Goal: Information Seeking & Learning: Learn about a topic

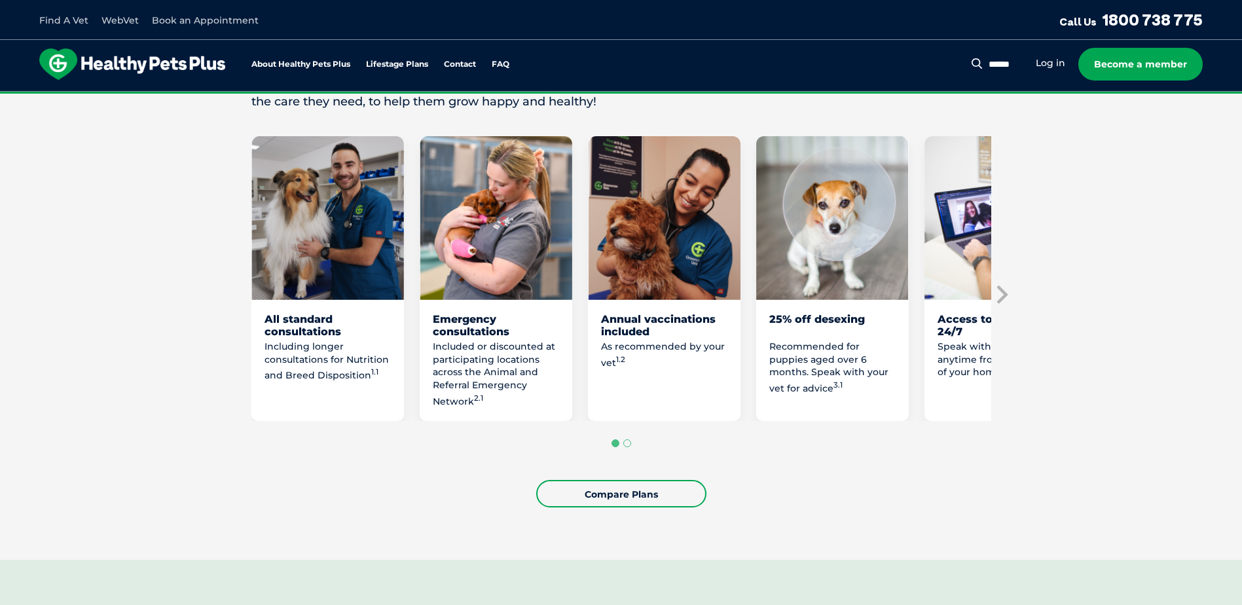
scroll to position [655, 0]
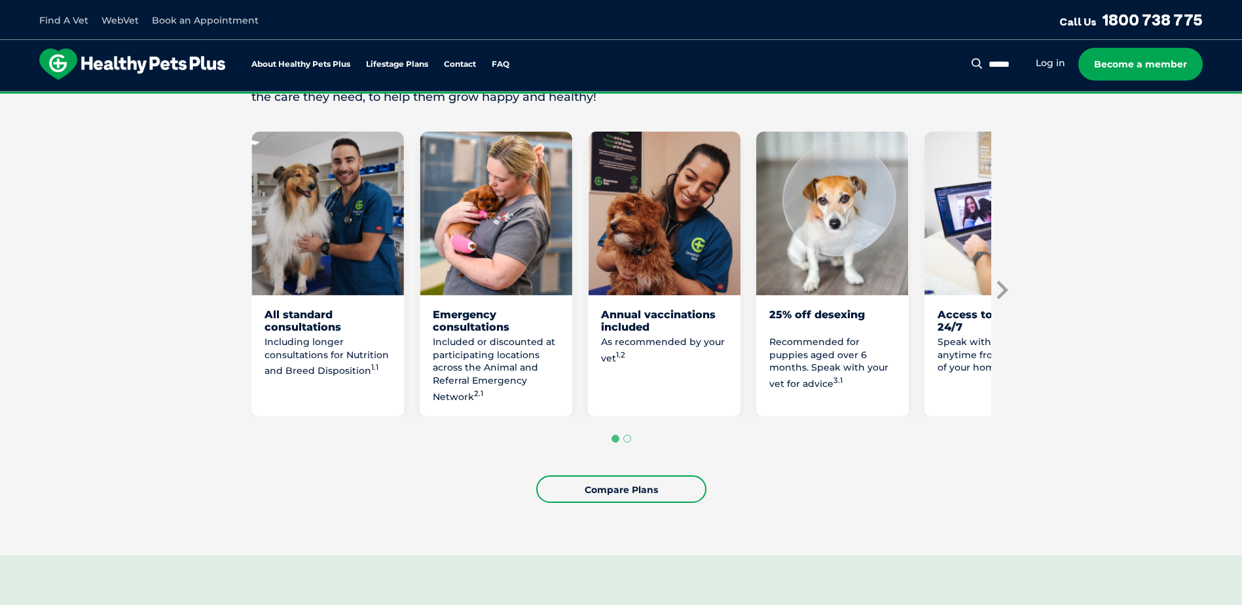
click at [1000, 300] on icon "Next slide" at bounding box center [1001, 290] width 20 height 20
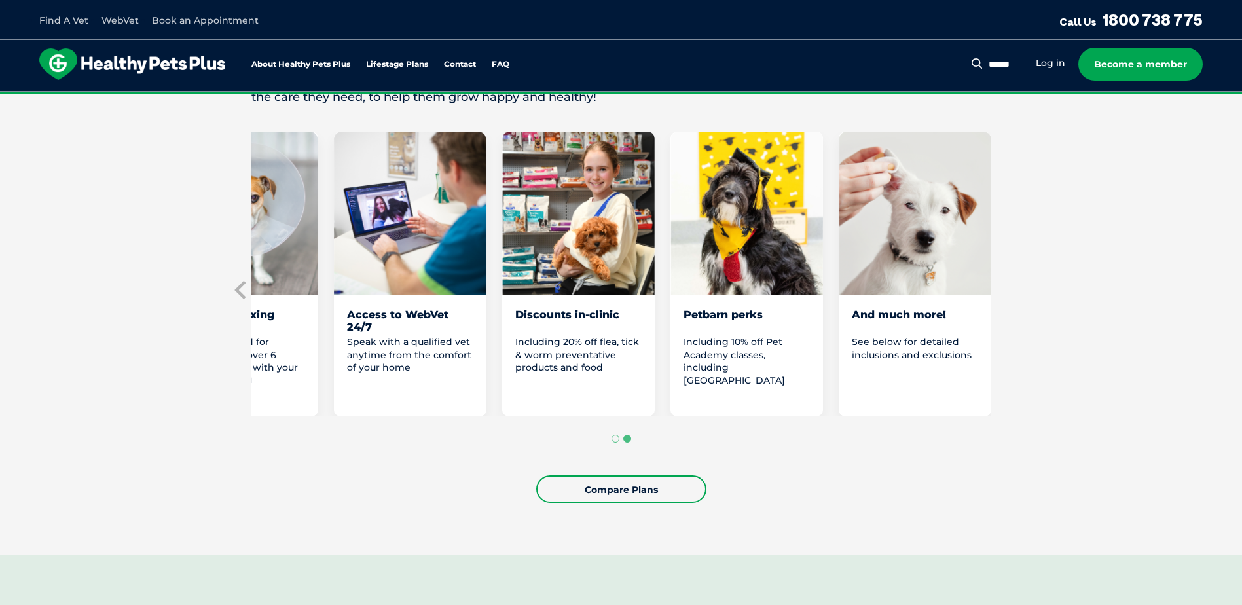
click at [905, 361] on p "See below for detailed inclusions and exclusions" at bounding box center [915, 349] width 126 height 26
click at [904, 322] on div "And much more! See below for detailed inclusions and exclusions" at bounding box center [915, 274] width 153 height 285
click at [922, 265] on img "8 of 8" at bounding box center [915, 214] width 153 height 164
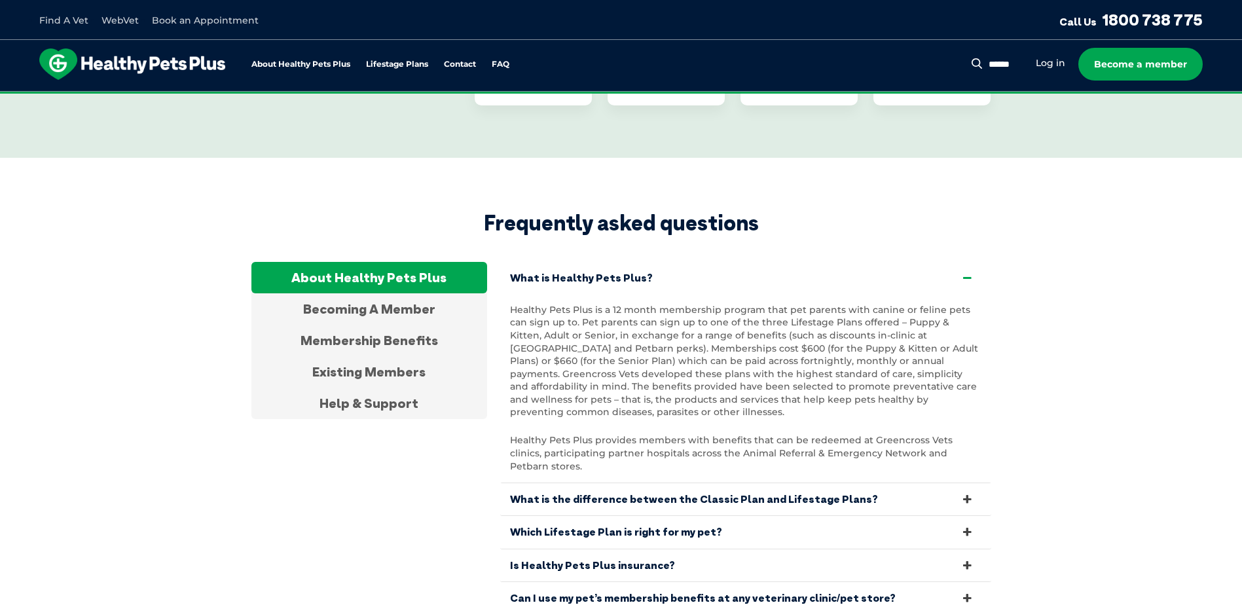
scroll to position [4256, 0]
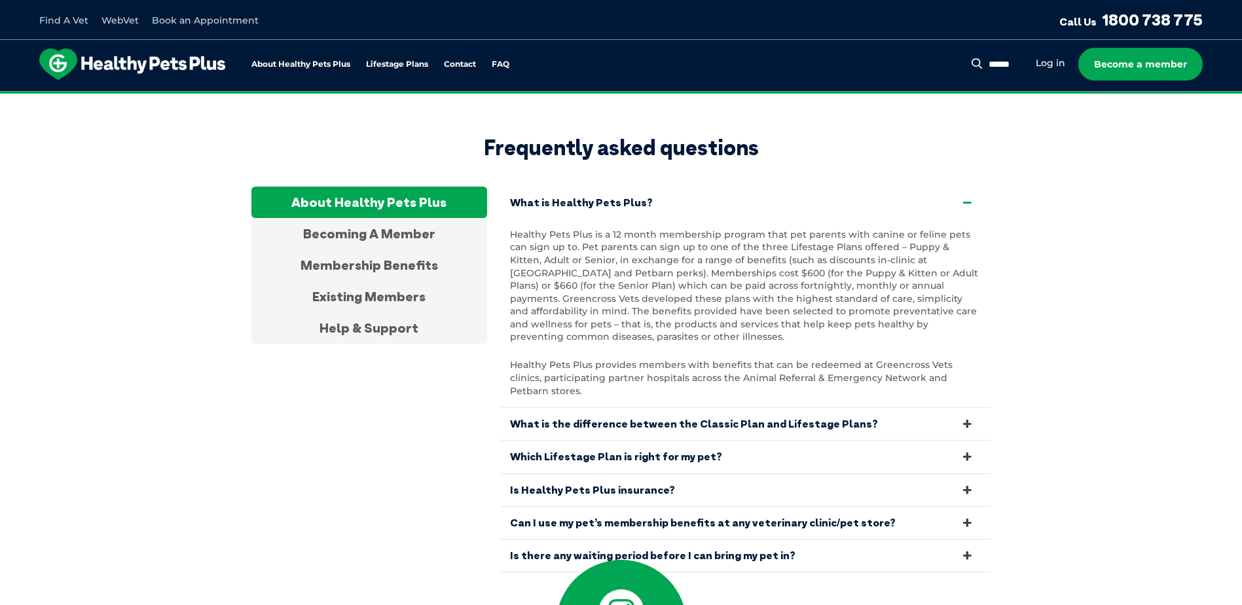
click at [612, 474] on link "Is Healthy Pets Plus insurance?" at bounding box center [745, 490] width 491 height 32
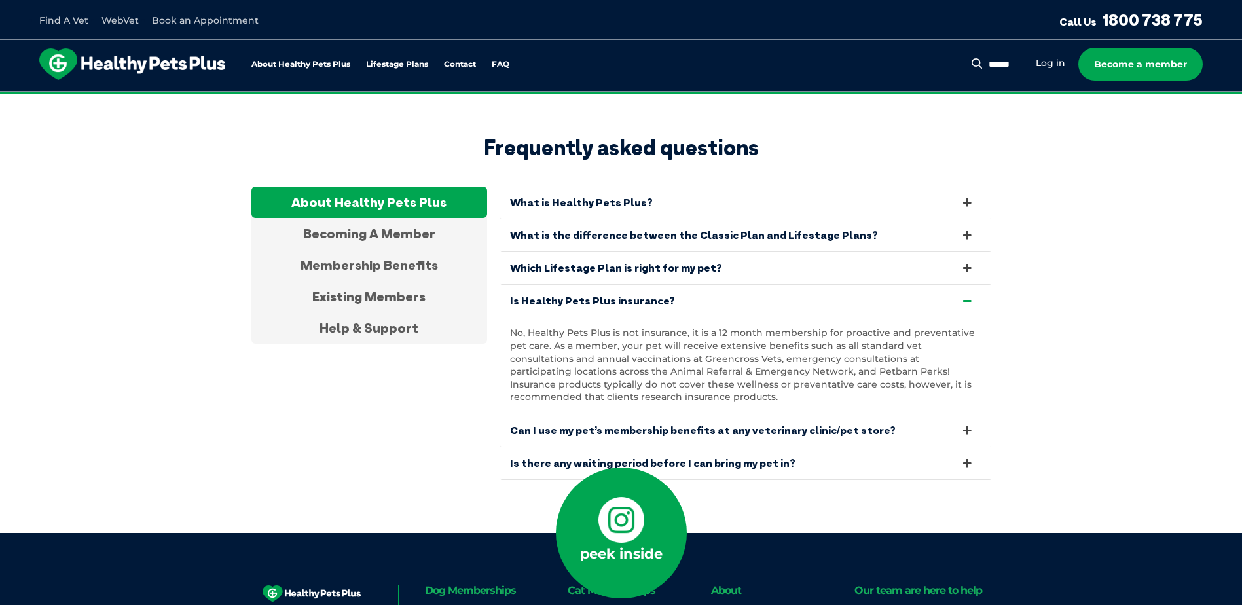
click at [790, 447] on link "Is there any waiting period before I can bring my pet in?" at bounding box center [745, 463] width 491 height 32
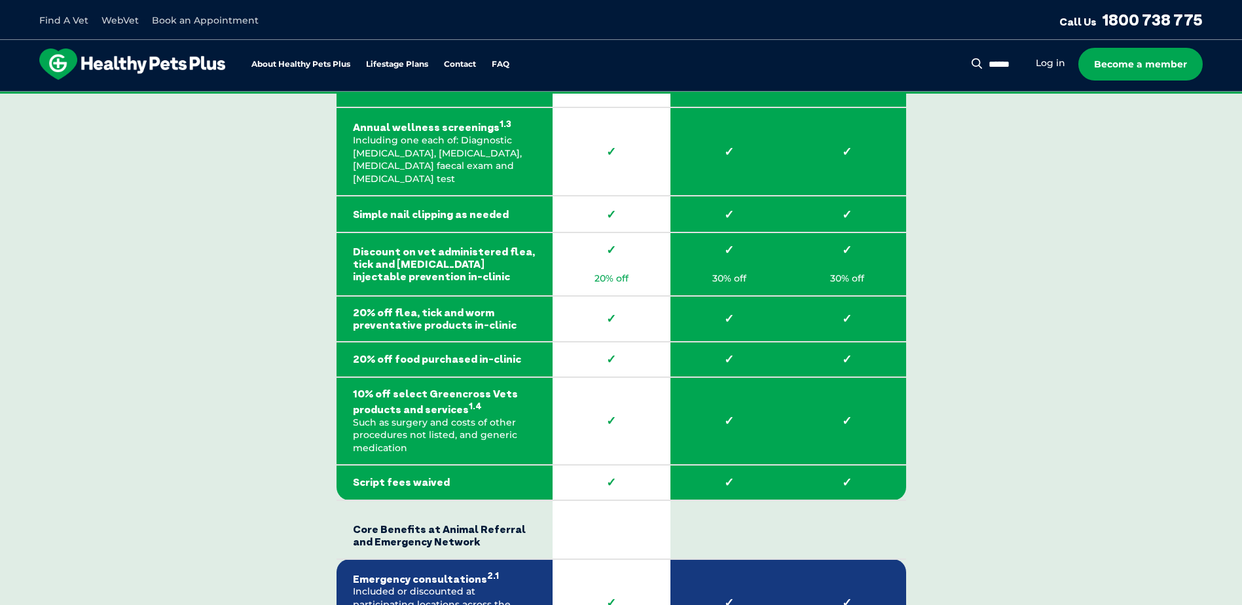
scroll to position [2095, 0]
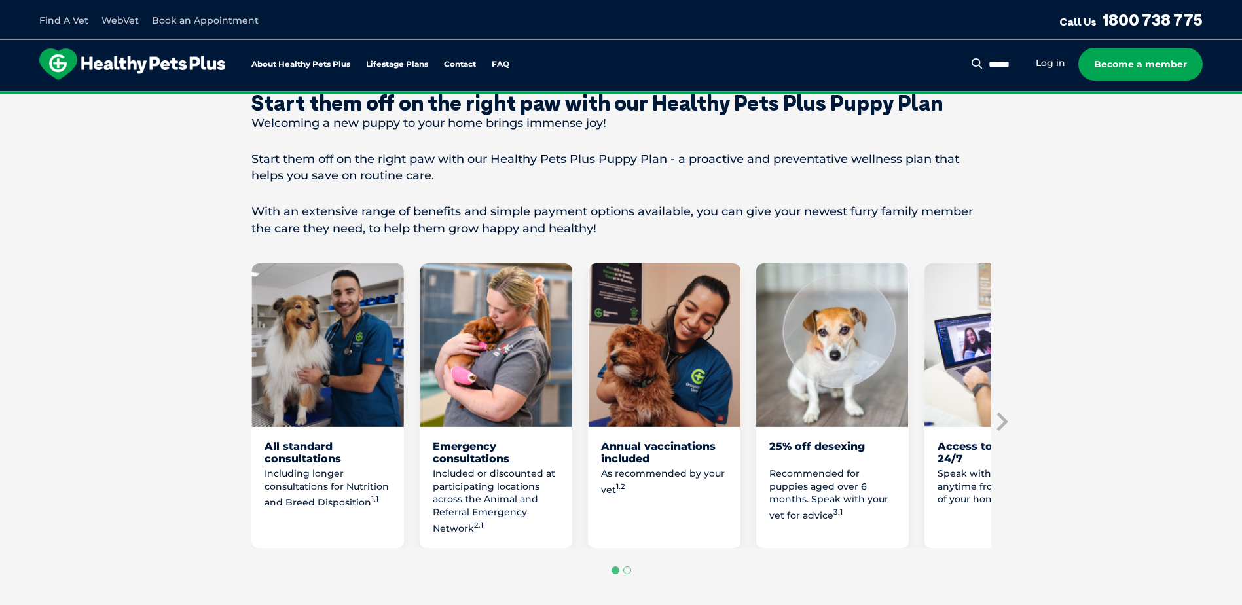
scroll to position [524, 0]
click at [1004, 430] on icon "Next slide" at bounding box center [1001, 421] width 11 height 18
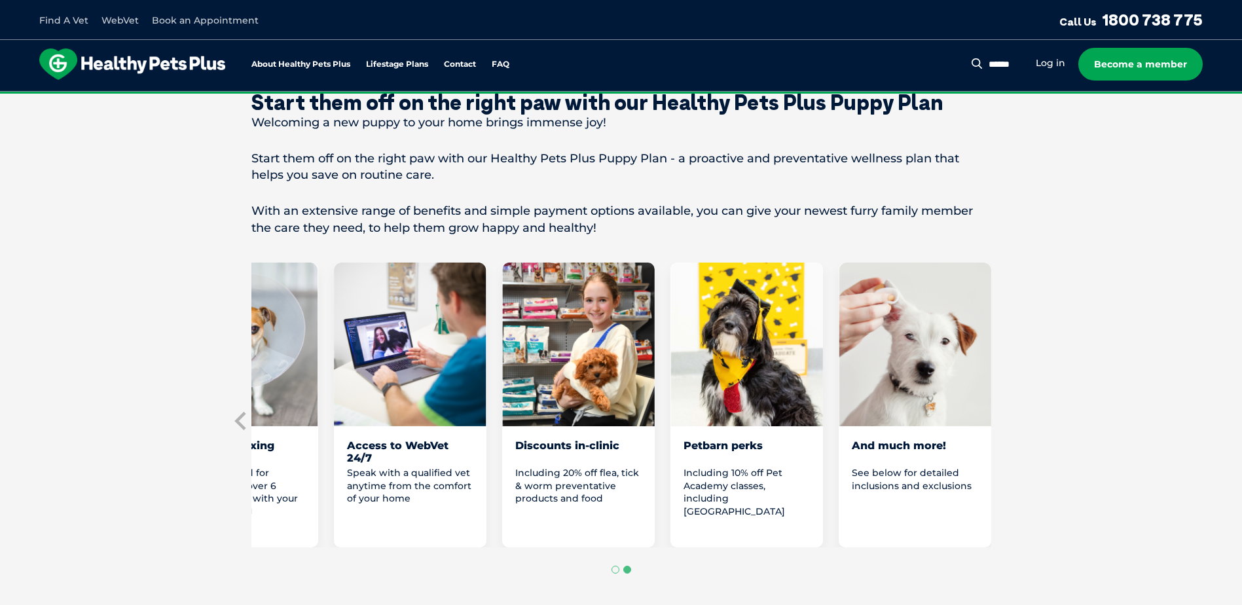
click at [566, 494] on span "Including 20% off flea, tick & worm preventative products and food" at bounding box center [577, 485] width 124 height 37
click at [745, 398] on img "7 of 8" at bounding box center [746, 345] width 153 height 164
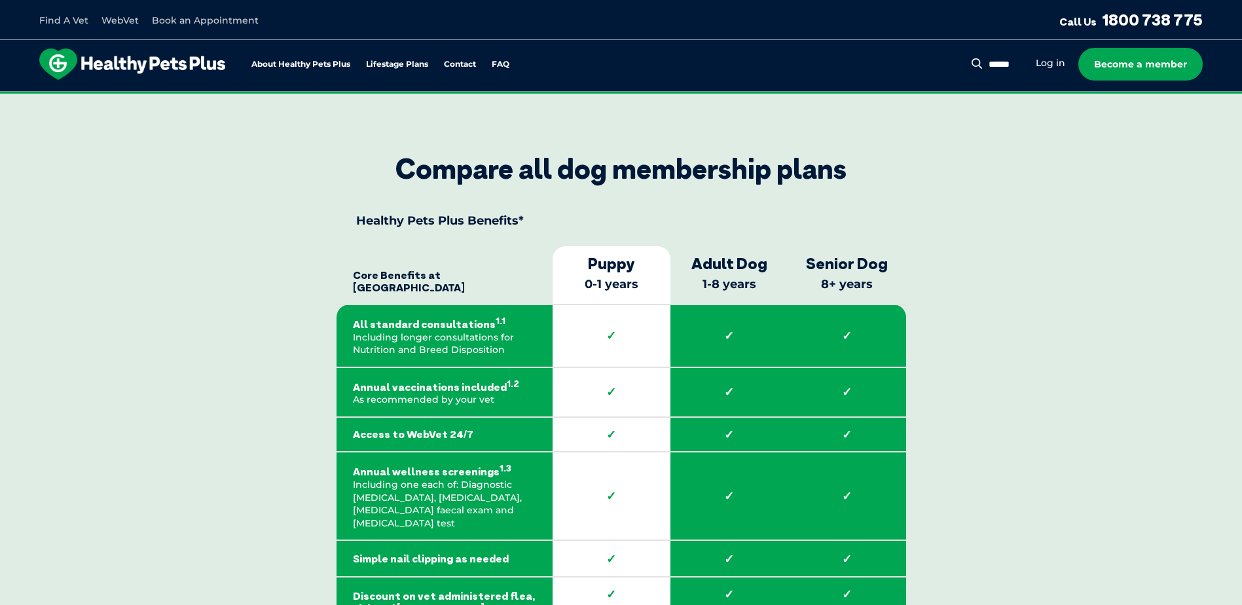
scroll to position [1571, 0]
